Goal: Contribute content: Add original content to the website for others to see

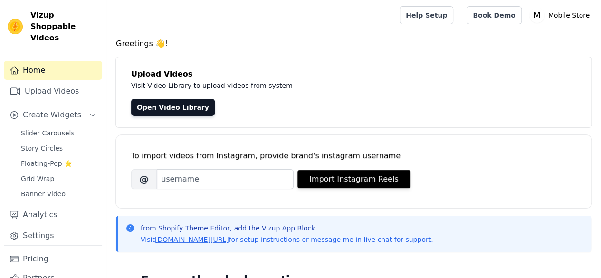
scroll to position [24, 0]
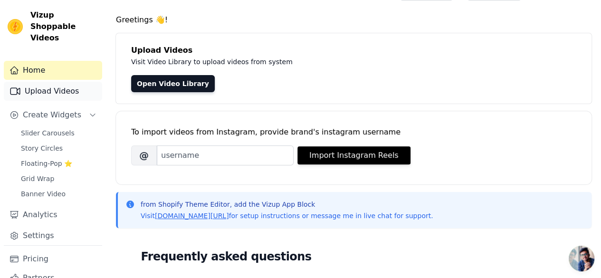
click at [67, 89] on link "Upload Videos" at bounding box center [53, 91] width 98 height 19
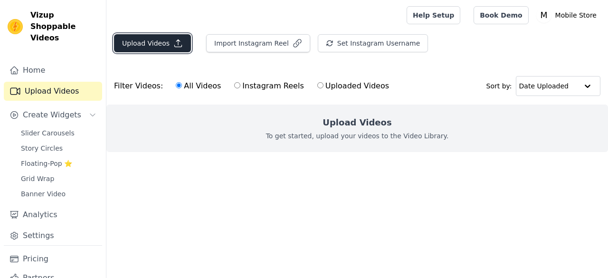
click at [148, 38] on button "Upload Videos" at bounding box center [152, 43] width 77 height 18
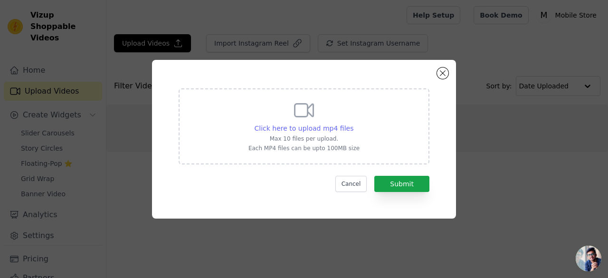
click at [305, 130] on span "Click here to upload mp4 files" at bounding box center [303, 128] width 99 height 8
click at [353, 123] on input "Click here to upload mp4 files Max 10 files per upload. Each MP4 files can be u…" at bounding box center [353, 123] width 0 height 0
type input "C:\fakepath\Galaxy Watch6 _ Watch6 Classic_ Official Unboxing _ Samsung_.mp4"
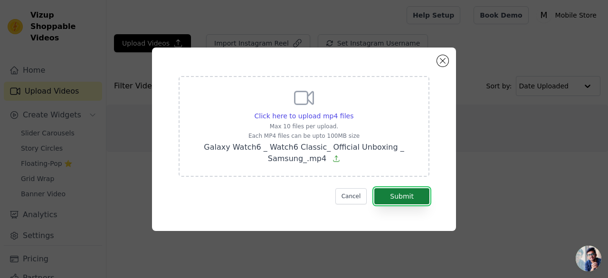
click at [390, 192] on button "Submit" at bounding box center [401, 196] width 55 height 16
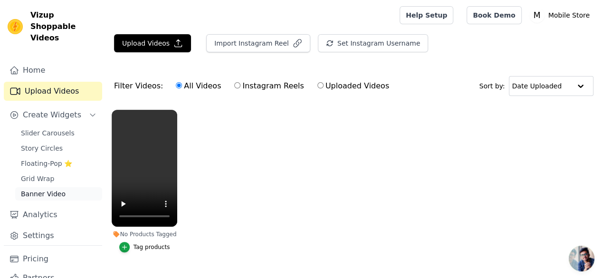
click at [56, 189] on span "Banner Video" at bounding box center [43, 193] width 45 height 9
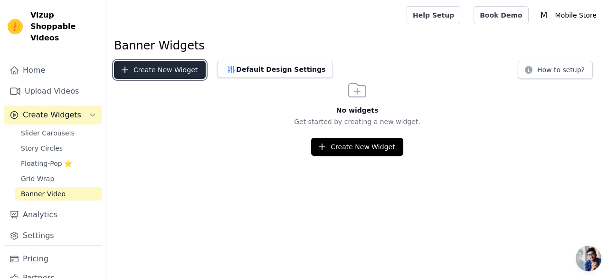
click at [157, 67] on button "Create New Widget" at bounding box center [160, 70] width 92 height 18
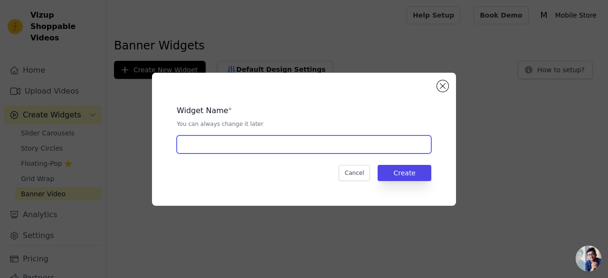
click at [241, 144] on input "text" at bounding box center [304, 144] width 254 height 18
type input "banner"
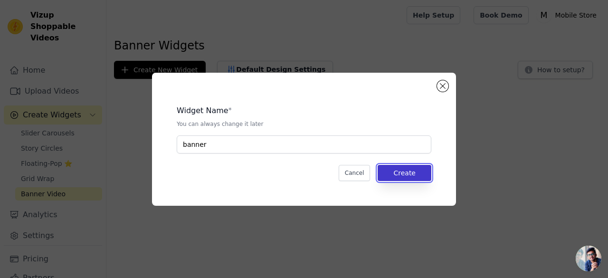
click at [390, 165] on button "Create" at bounding box center [404, 173] width 54 height 16
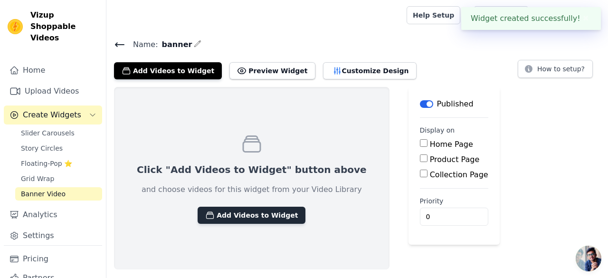
click at [266, 214] on button "Add Videos to Widget" at bounding box center [251, 214] width 108 height 17
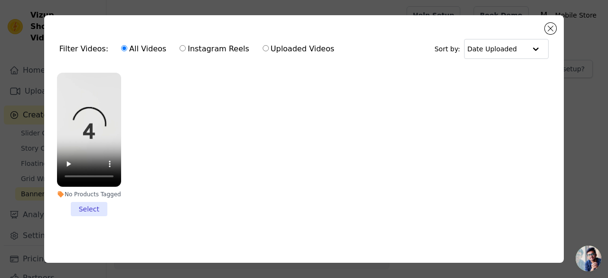
click at [91, 204] on li "No Products Tagged Select" at bounding box center [89, 144] width 64 height 143
click at [0, 0] on input "No Products Tagged Select" at bounding box center [0, 0] width 0 height 0
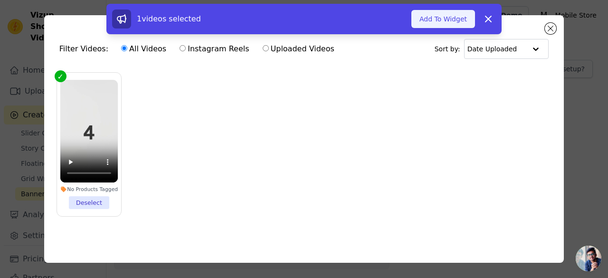
click at [442, 25] on button "Add To Widget" at bounding box center [443, 19] width 64 height 18
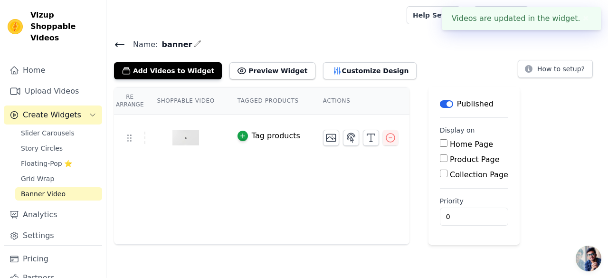
click at [276, 132] on div "Tag products" at bounding box center [276, 135] width 48 height 11
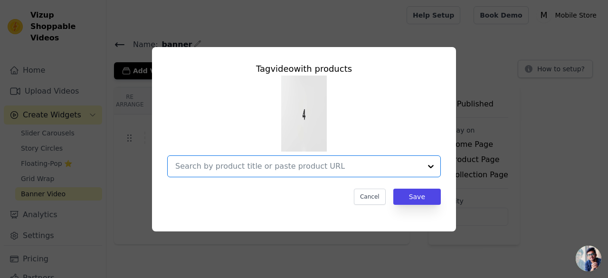
click at [276, 162] on input "text" at bounding box center [298, 165] width 246 height 11
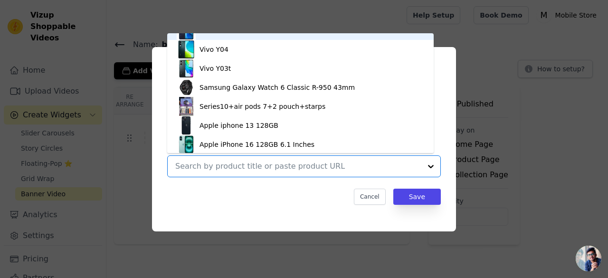
scroll to position [318, 0]
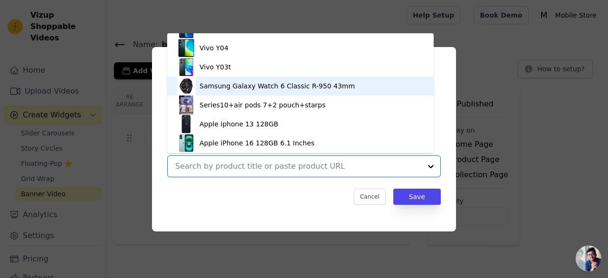
click at [325, 84] on div "Samsung Galaxy Watch 6 Classic R-950 43mm" at bounding box center [276, 85] width 155 height 9
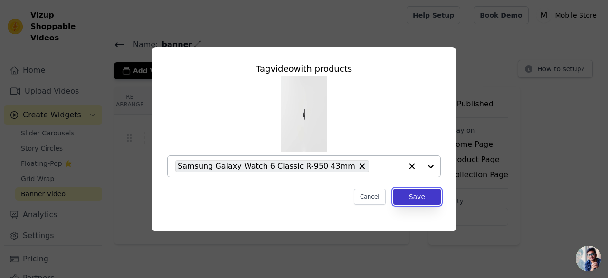
click at [422, 201] on button "Save" at bounding box center [416, 196] width 47 height 16
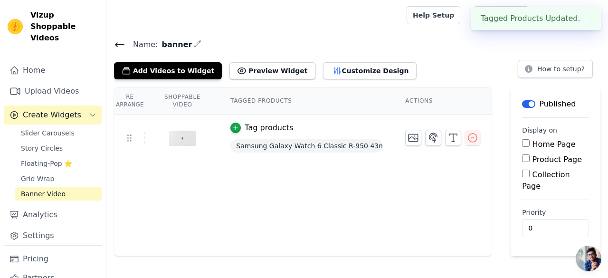
click at [519, 144] on main "Label Published Display on Home Page Product Page Collection Page Priority 0" at bounding box center [555, 171] width 90 height 169
click at [522, 144] on input "Home Page" at bounding box center [526, 143] width 8 height 8
checkbox input "true"
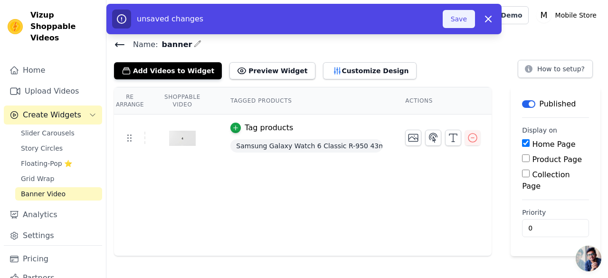
click at [463, 19] on button "Save" at bounding box center [458, 19] width 32 height 18
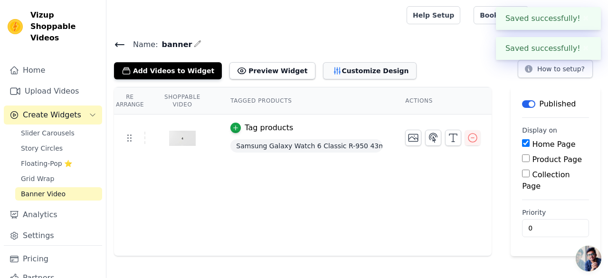
click at [355, 73] on button "Customize Design" at bounding box center [370, 70] width 94 height 17
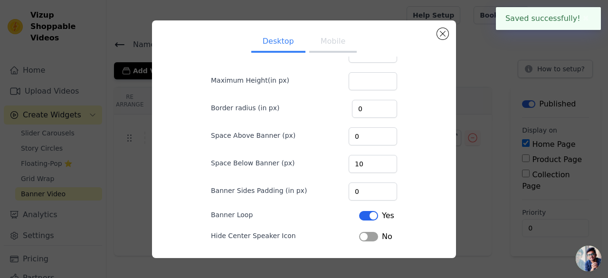
scroll to position [90, 0]
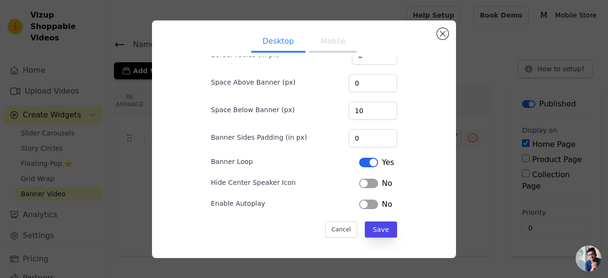
click at [359, 179] on button "Label" at bounding box center [368, 182] width 19 height 9
click at [359, 203] on button "Label" at bounding box center [368, 203] width 19 height 9
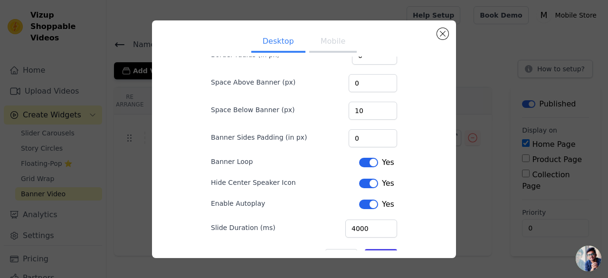
scroll to position [117, 0]
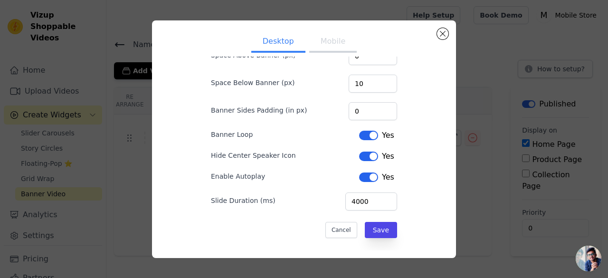
click at [311, 44] on button "Mobile" at bounding box center [332, 42] width 47 height 21
click at [370, 237] on form "Width(in %) 100 Maximum Height(in px) Border radius (in px) 0 Space Above Banne…" at bounding box center [303, 96] width 201 height 298
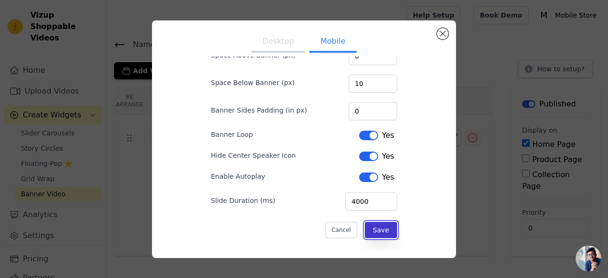
click at [369, 233] on button "Save" at bounding box center [381, 230] width 32 height 16
